Goal: Find specific page/section: Find specific page/section

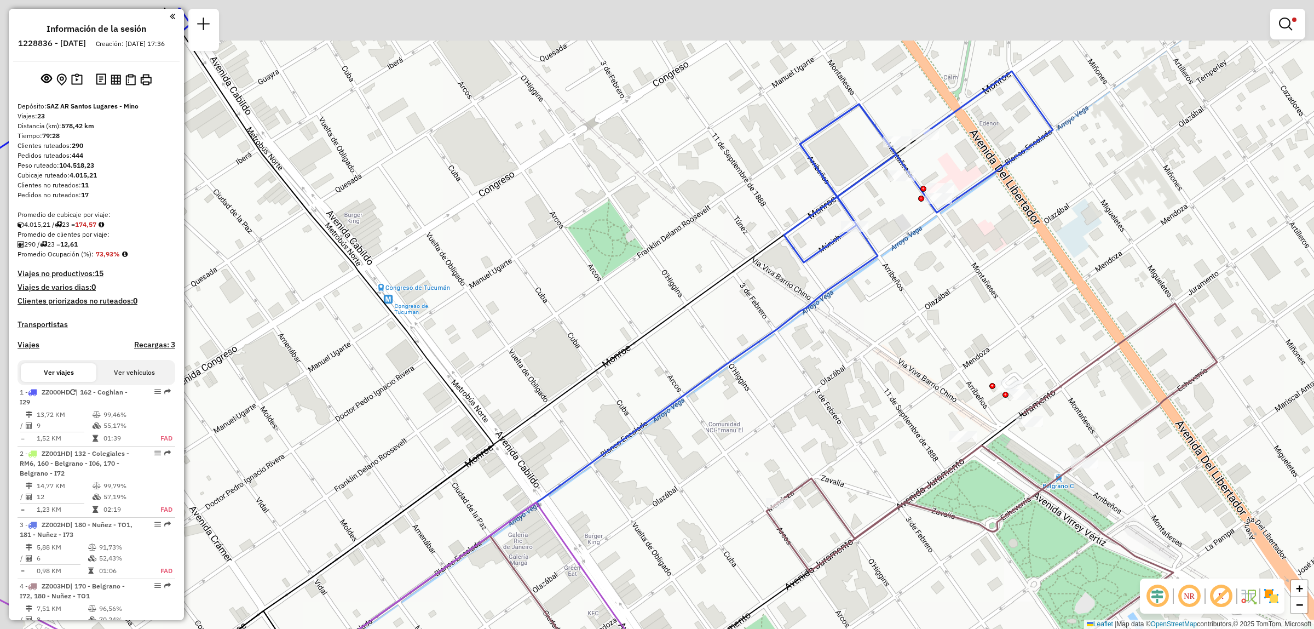
drag, startPoint x: 949, startPoint y: 231, endPoint x: 1045, endPoint y: 341, distance: 146.0
click at [1057, 363] on div "Limpiar filtros Ventana de servicio Día de servicio Capacidad Transportistas Ve…" at bounding box center [657, 314] width 1314 height 629
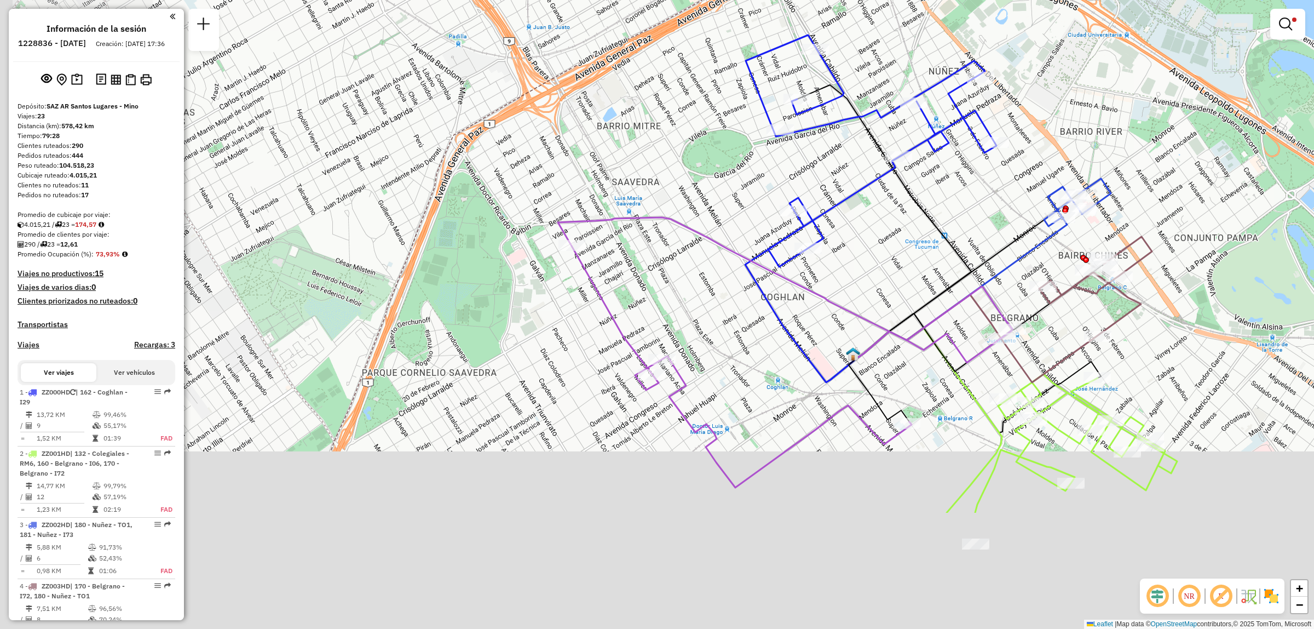
drag, startPoint x: 1060, startPoint y: 392, endPoint x: 1064, endPoint y: 329, distance: 63.1
click at [1064, 374] on icon at bounding box center [1076, 443] width 202 height 139
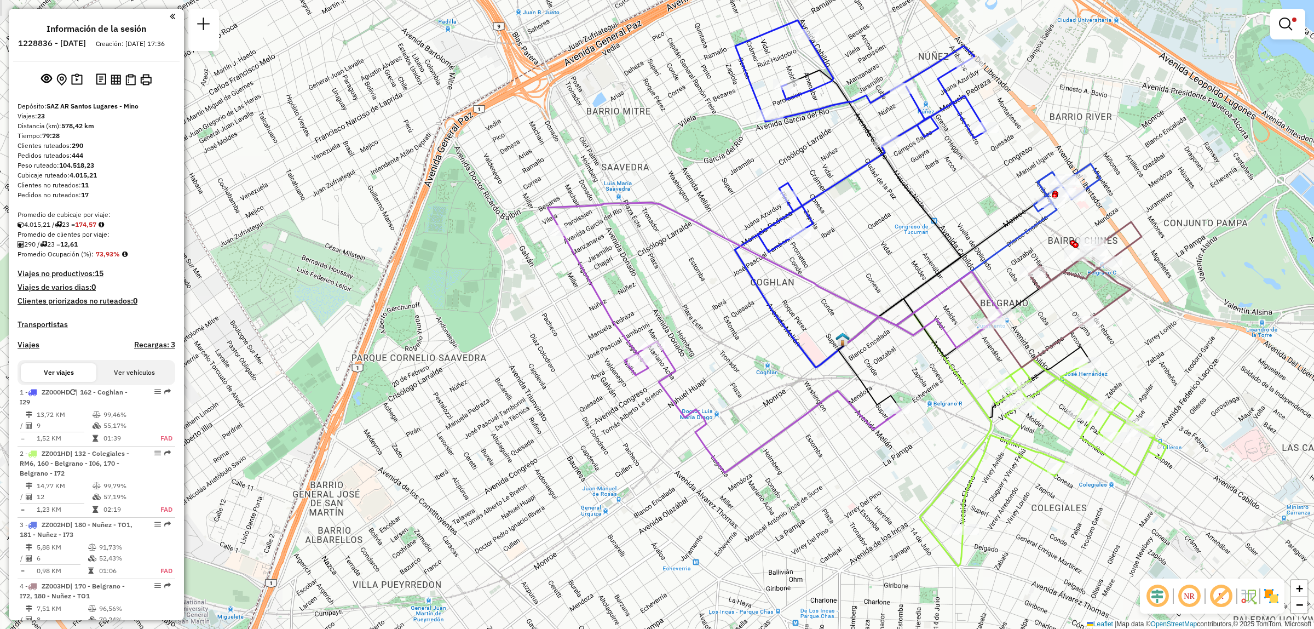
drag, startPoint x: 1067, startPoint y: 285, endPoint x: 1031, endPoint y: 367, distance: 89.8
click at [1036, 390] on div "Limpiar filtros Ventana de servicio Día de servicio Capacidad Transportistas Ve…" at bounding box center [657, 314] width 1314 height 629
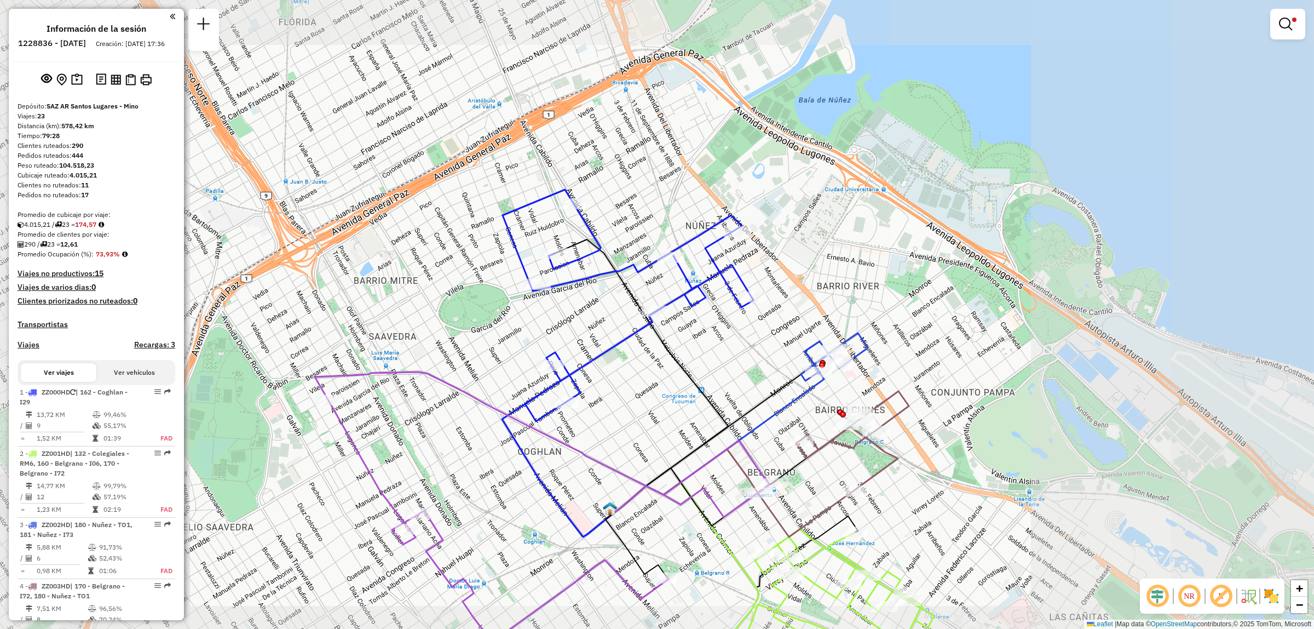
drag, startPoint x: 716, startPoint y: 445, endPoint x: 718, endPoint y: 429, distance: 16.6
click at [717, 433] on icon at bounding box center [542, 507] width 455 height 270
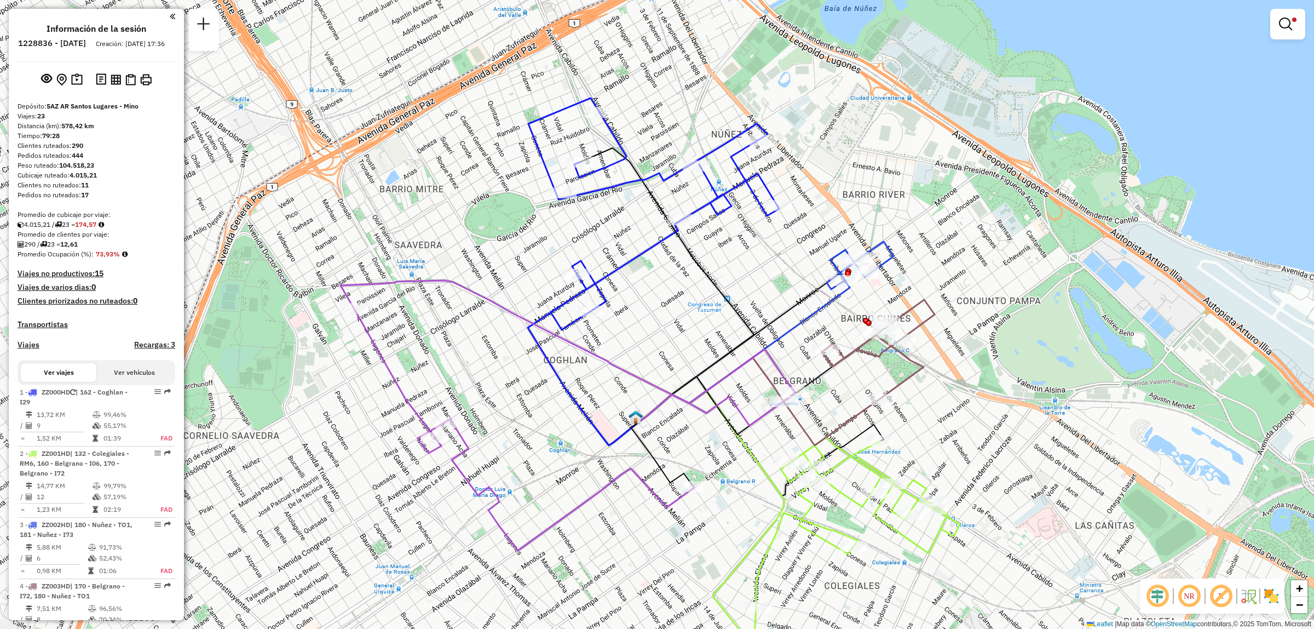
drag, startPoint x: 600, startPoint y: 430, endPoint x: 589, endPoint y: 343, distance: 87.8
click at [590, 346] on div "Limpiar filtros Ventana de servicio Día de servicio Capacidad Transportistas Ve…" at bounding box center [657, 314] width 1314 height 629
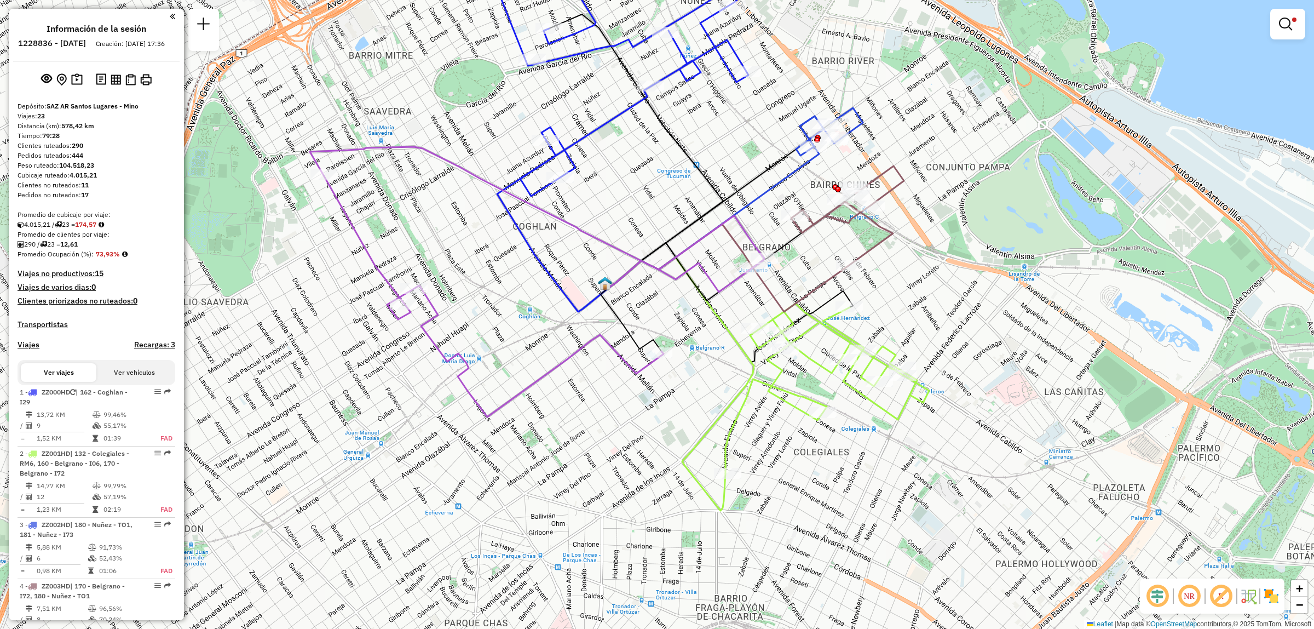
click at [762, 278] on icon at bounding box center [829, 239] width 151 height 146
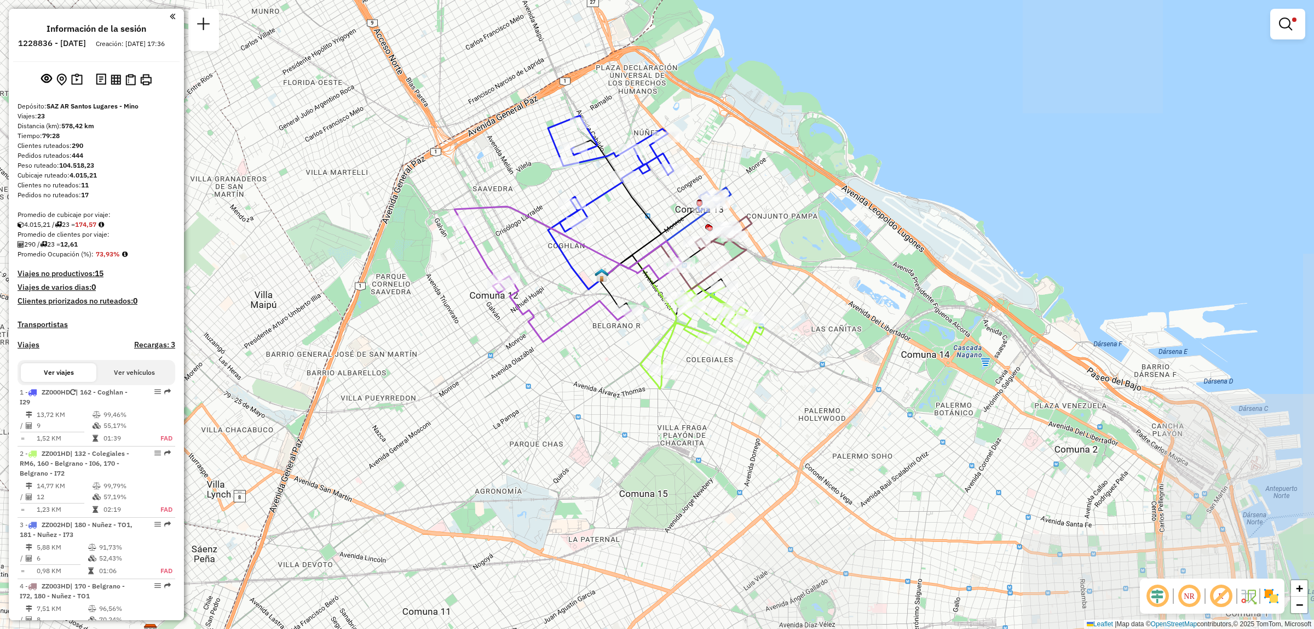
drag, startPoint x: 619, startPoint y: 219, endPoint x: 613, endPoint y: 336, distance: 116.8
click at [613, 336] on div "Limpiar filtros Ventana de servicio Día de servicio Capacidad Transportistas Ve…" at bounding box center [657, 314] width 1314 height 629
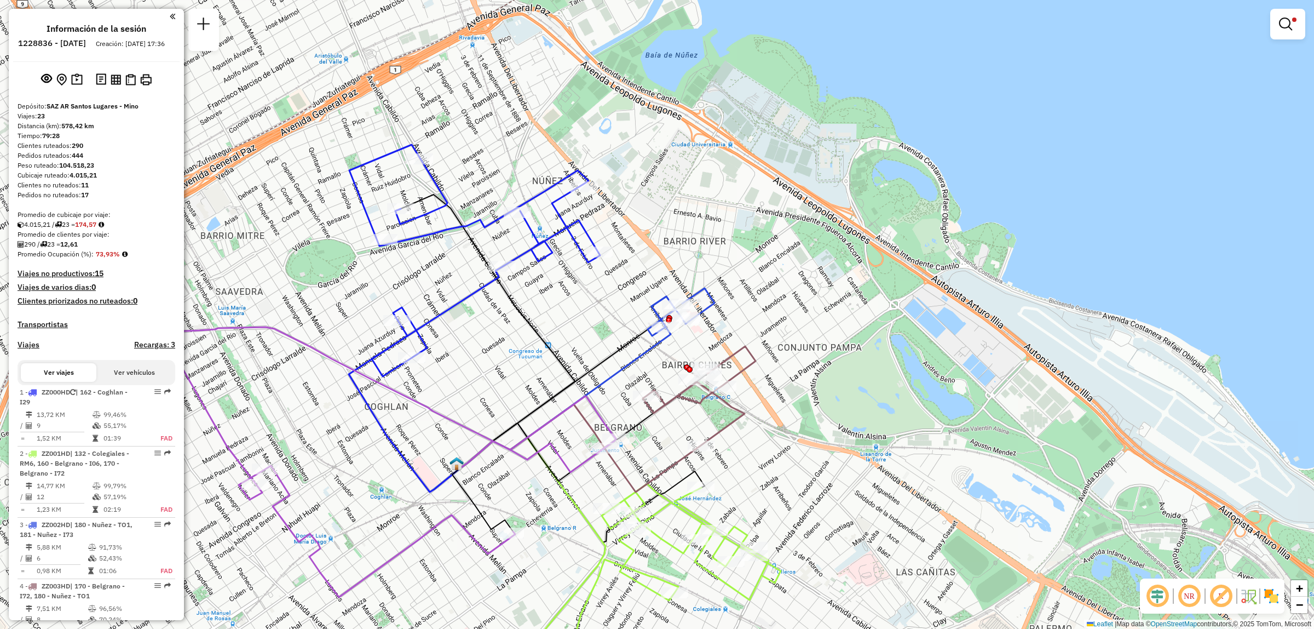
drag, startPoint x: 355, startPoint y: 538, endPoint x: 428, endPoint y: 493, distance: 85.3
click at [428, 493] on div "Limpiar filtros Ventana de servicio Día de servicio Capacidad Transportistas Ve…" at bounding box center [657, 314] width 1314 height 629
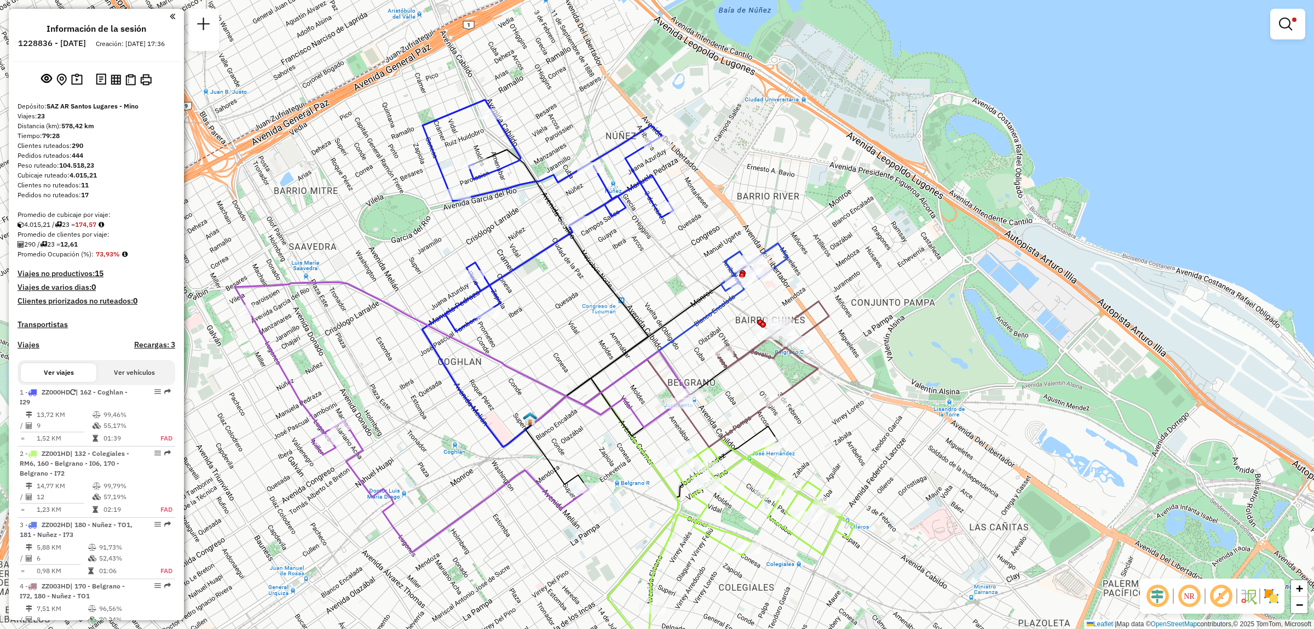
select select "**********"
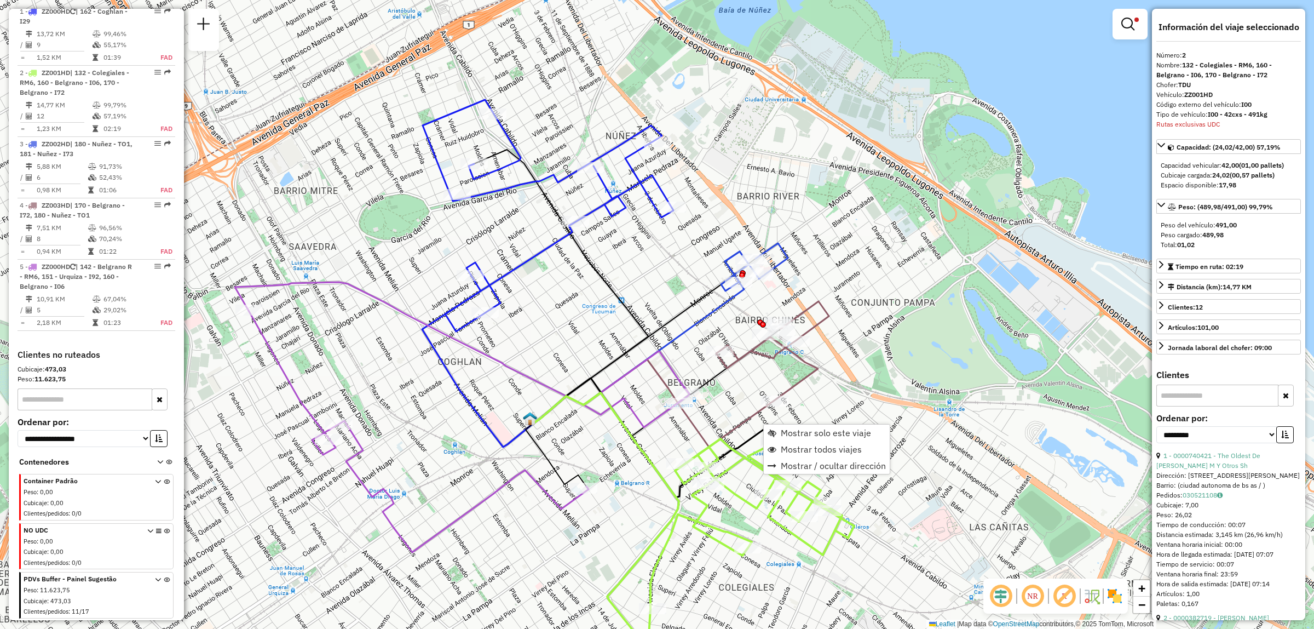
scroll to position [392, 0]
click at [710, 267] on div "Limpiar filtros Ventana de servicio Día de servicio Capacidad Transportistas Ve…" at bounding box center [657, 314] width 1314 height 629
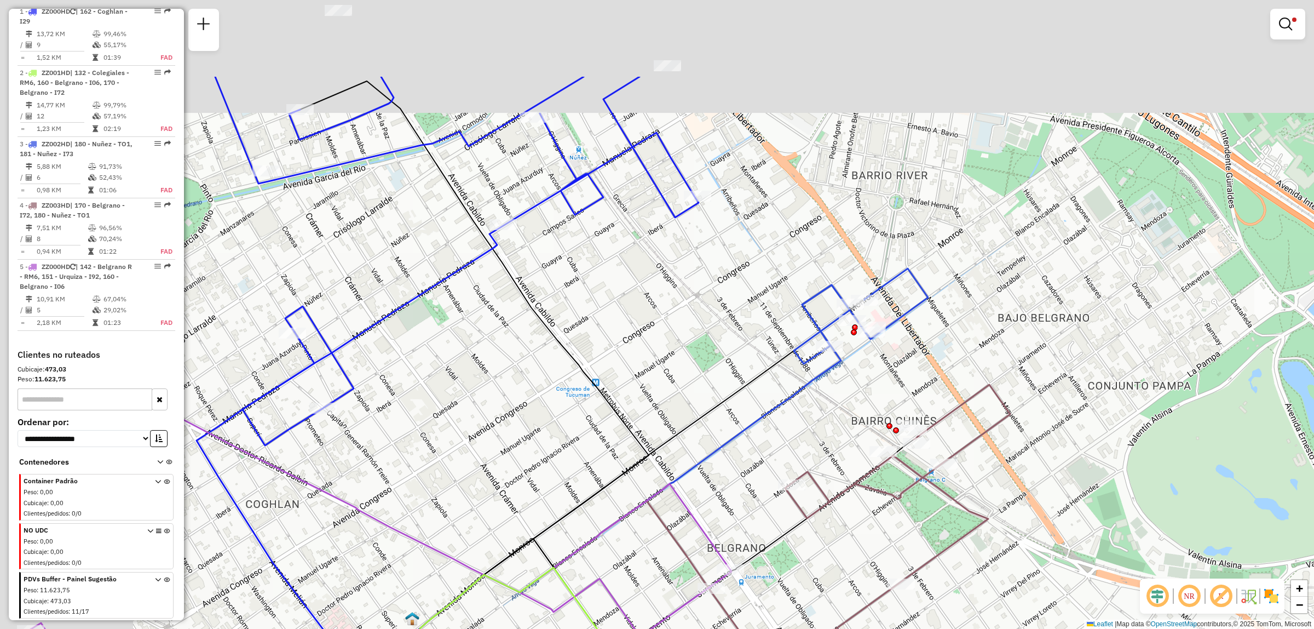
drag, startPoint x: 644, startPoint y: 292, endPoint x: 830, endPoint y: 487, distance: 269.6
click at [842, 500] on div "Limpiar filtros Ventana de servicio Día de servicio Capacidad Transportistas Ve…" at bounding box center [657, 314] width 1314 height 629
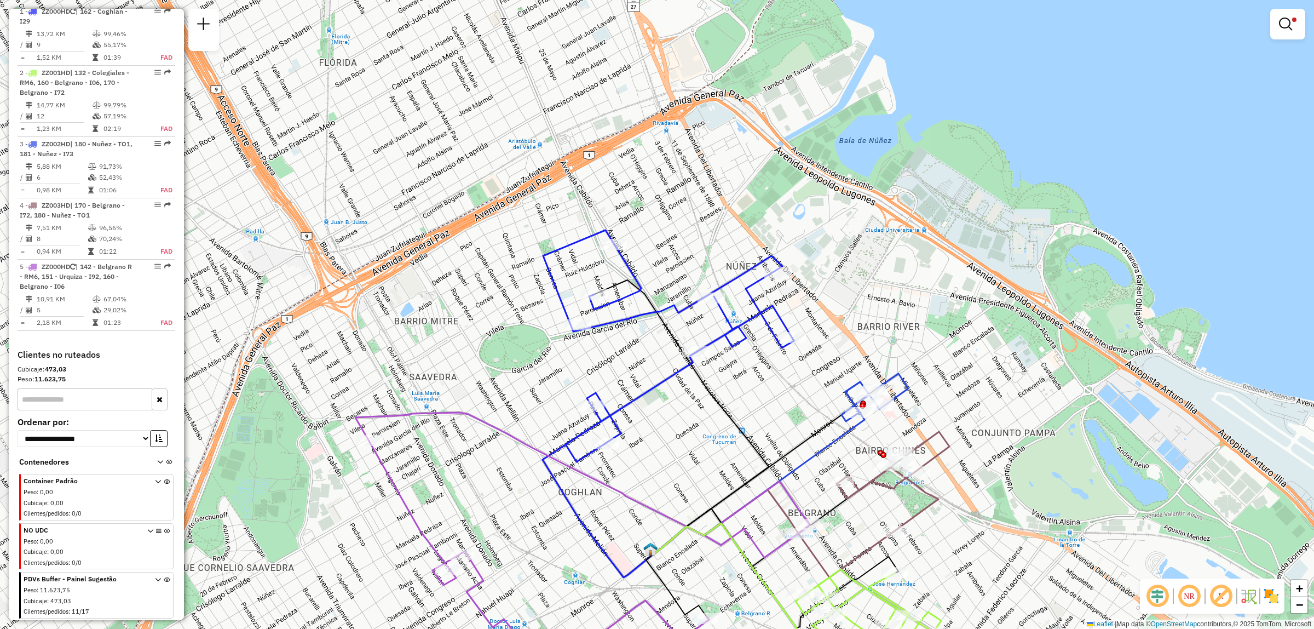
click at [820, 483] on div "Ruta 4 - Placa ZZ003HD 0000468266 - SUSHI BELGRANO Limpiar filtros Ventana de s…" at bounding box center [657, 314] width 1314 height 629
